Goal: Task Accomplishment & Management: Manage account settings

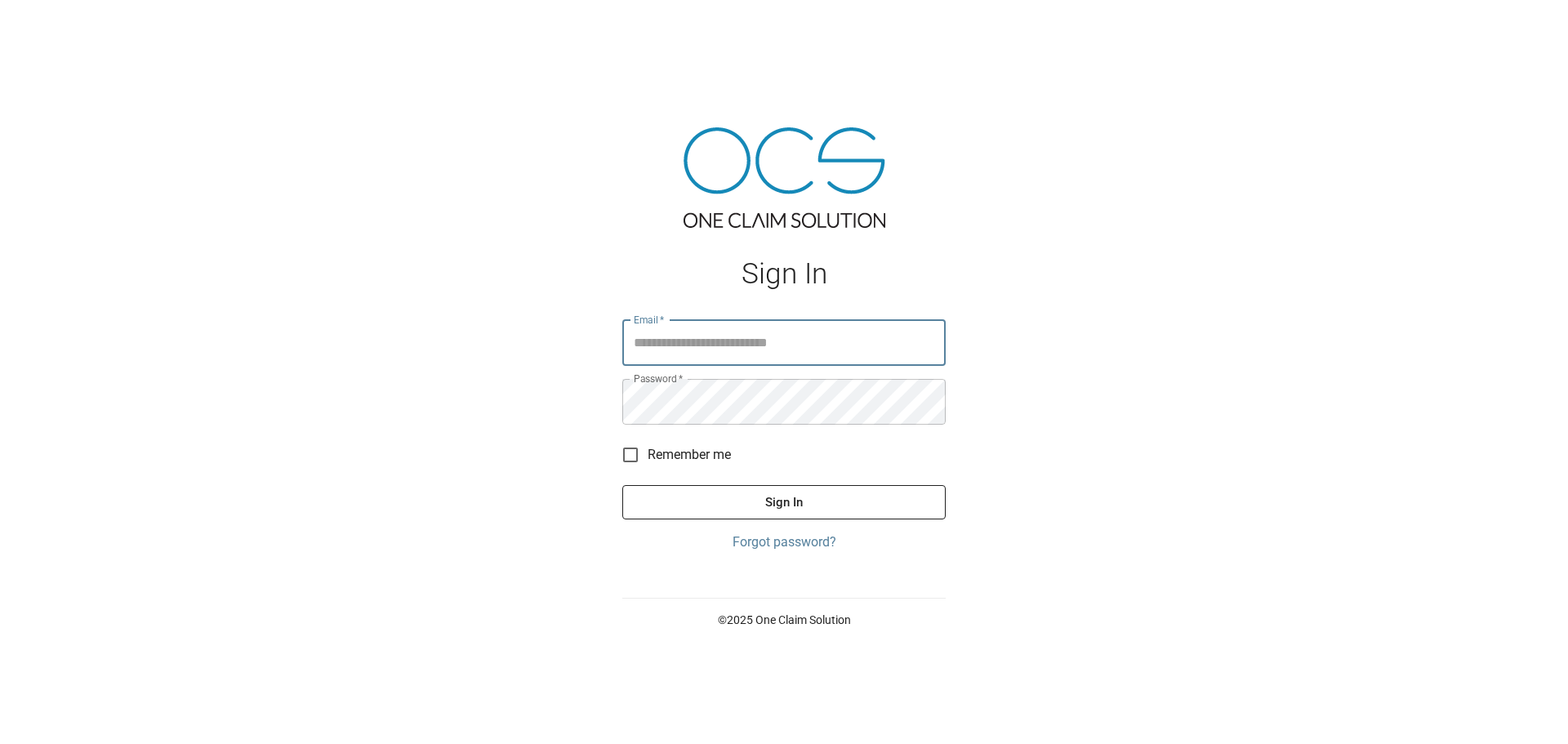
type input "**********"
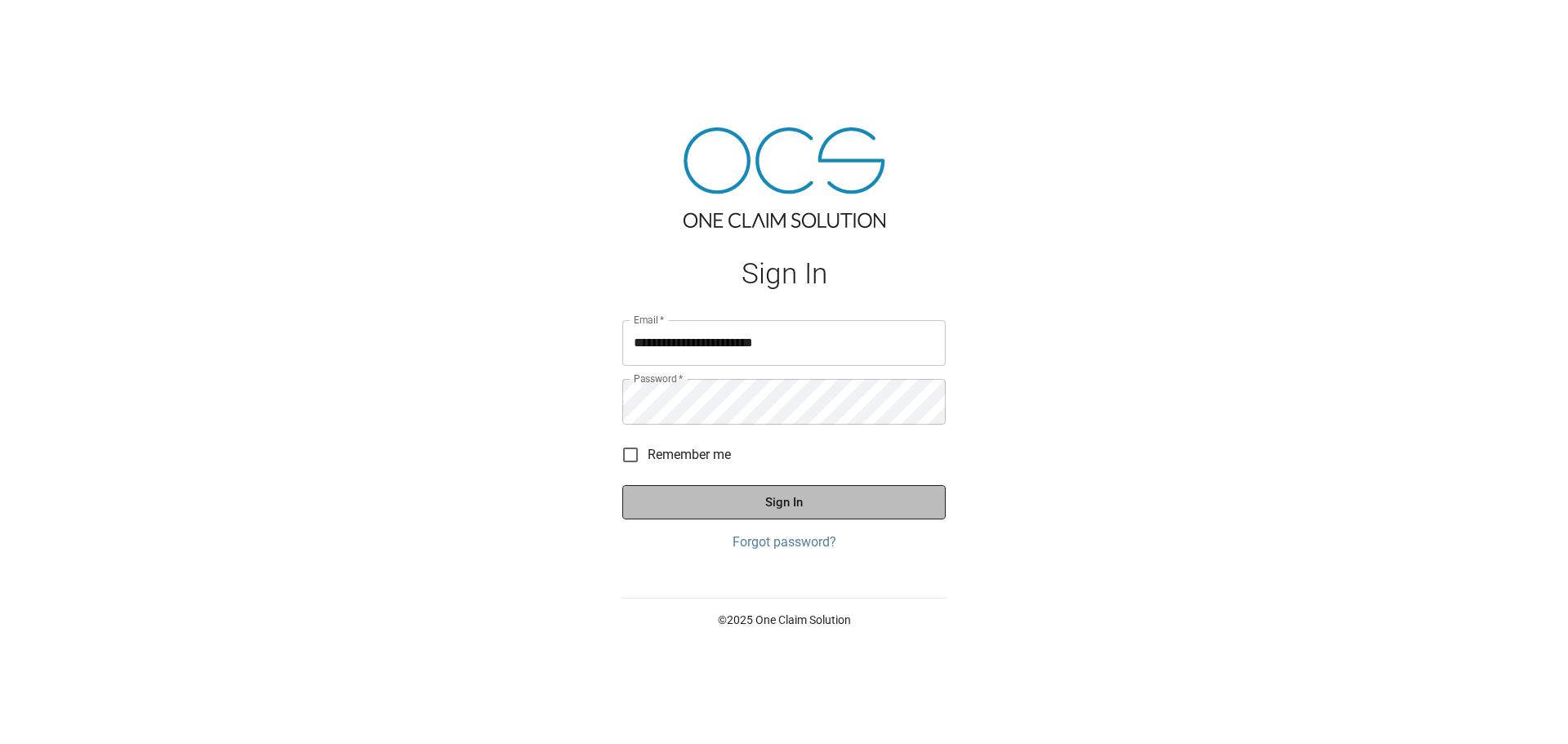
click at [875, 516] on button "Sign In" at bounding box center [784, 502] width 324 height 35
